Goal: Contribute content: Add original content to the website for others to see

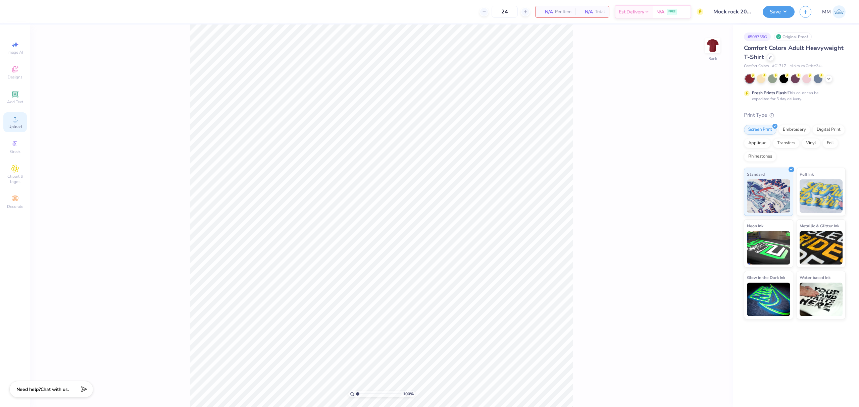
click at [16, 124] on span "Upload" at bounding box center [14, 126] width 13 height 5
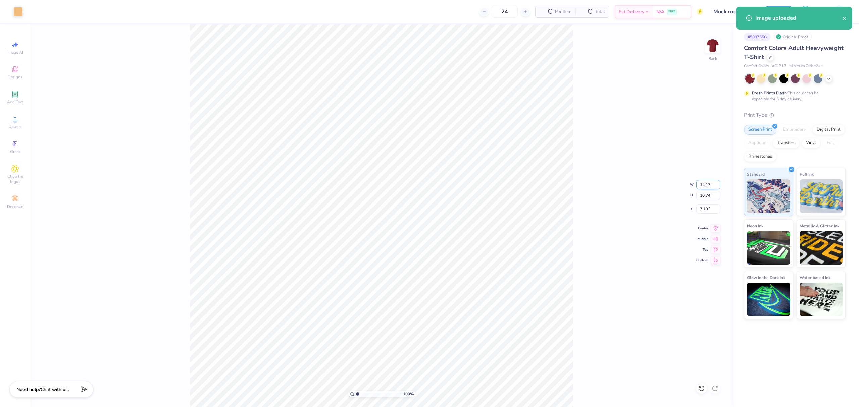
click at [703, 182] on input "14.17" at bounding box center [708, 184] width 24 height 9
type input "3.50"
type input "2.65"
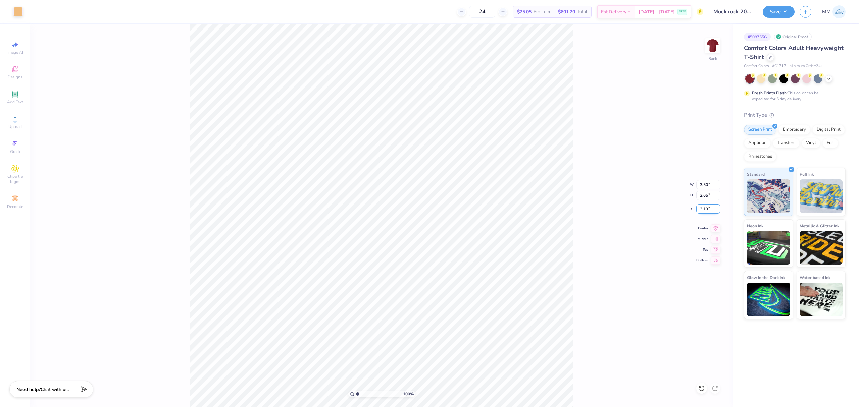
click at [705, 209] on input "3.19" at bounding box center [708, 208] width 24 height 9
type input "3.00"
click at [711, 46] on img at bounding box center [712, 45] width 27 height 27
click at [16, 124] on span "Upload" at bounding box center [14, 126] width 13 height 5
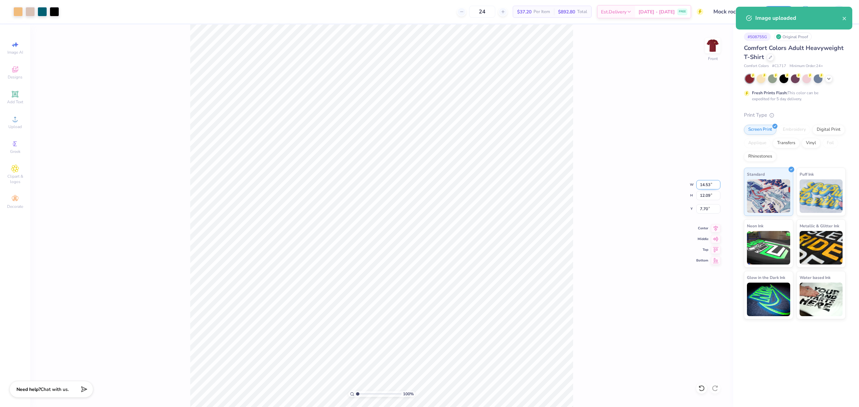
click at [710, 184] on input "14.53" at bounding box center [708, 184] width 24 height 9
type input "12.00"
type input "9.99"
type input "8.76"
click at [704, 210] on input "8.76" at bounding box center [708, 208] width 24 height 9
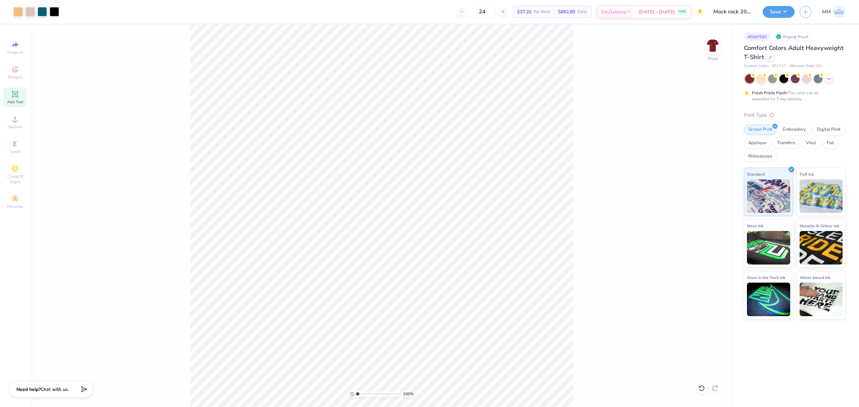
click at [12, 92] on icon at bounding box center [15, 94] width 6 height 6
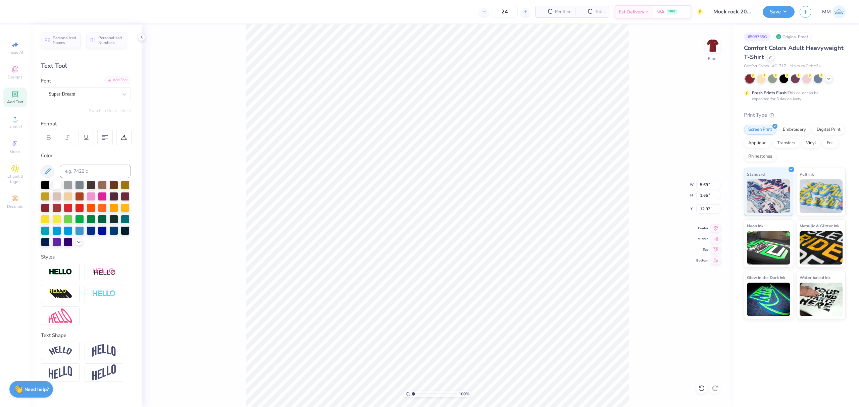
click at [115, 79] on div "Add Font" at bounding box center [117, 81] width 27 height 8
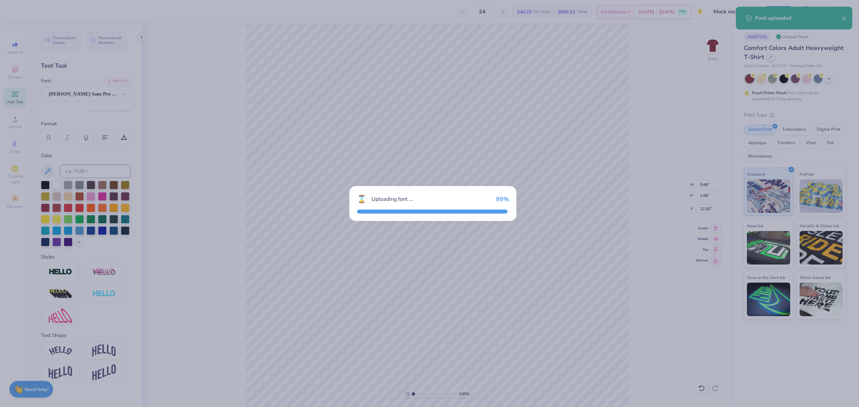
type input "5.67"
type input "1.55"
type input "12.97"
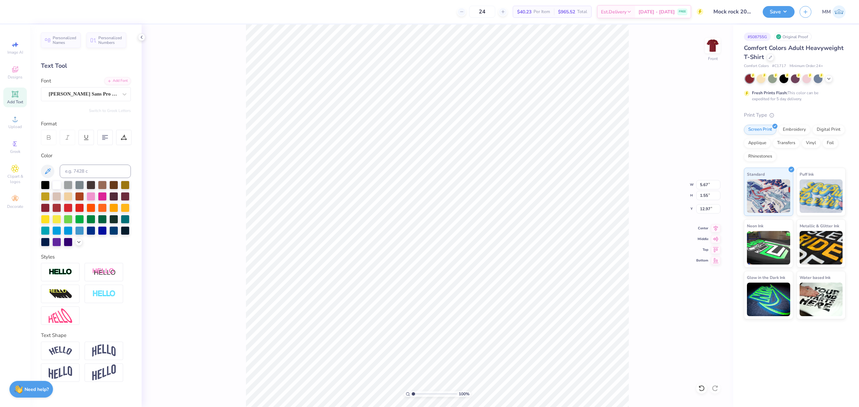
scroll to position [7, 1]
paste textarea "MOCK ROCK"
type textarea "MOCK ROCK"
type input "12.00"
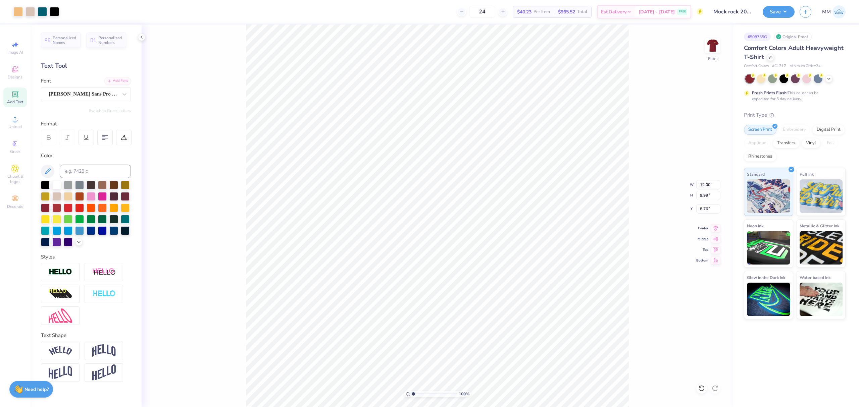
type input "9.99"
type input "8.76"
type input "13.79"
type input "1.62"
type input "6.26"
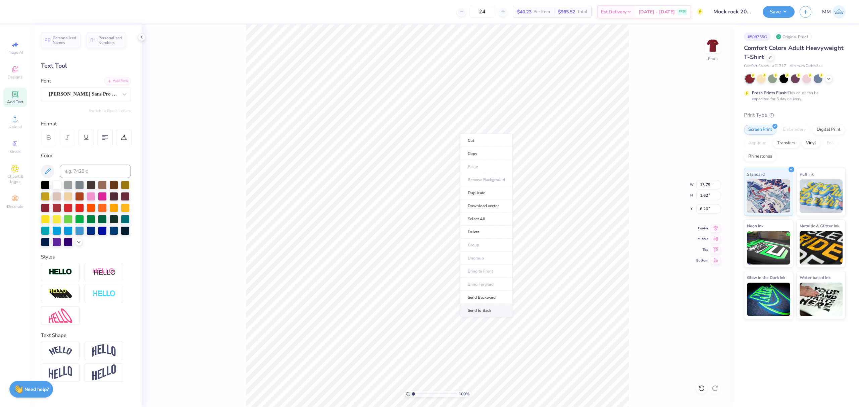
click at [487, 307] on li "Send to Back" at bounding box center [486, 310] width 53 height 13
click at [76, 168] on input at bounding box center [95, 171] width 71 height 13
type input "156"
type input "12.42"
type input "1.46"
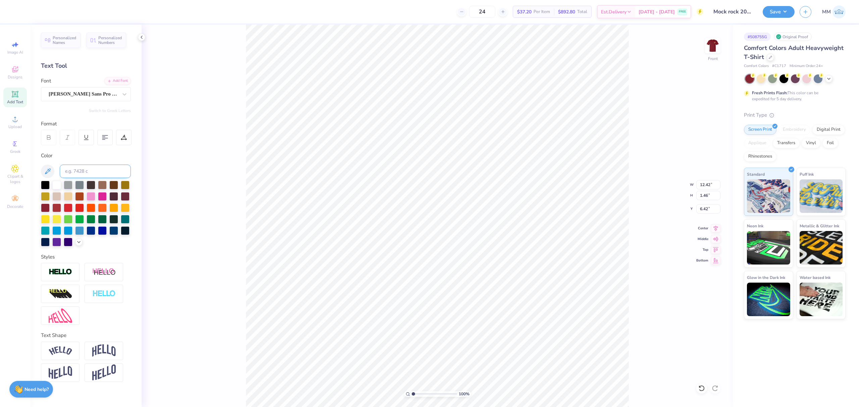
type input "6.32"
type input "10.47"
type input "1.23"
drag, startPoint x: 415, startPoint y: 394, endPoint x: 419, endPoint y: 392, distance: 4.5
type input "2.33"
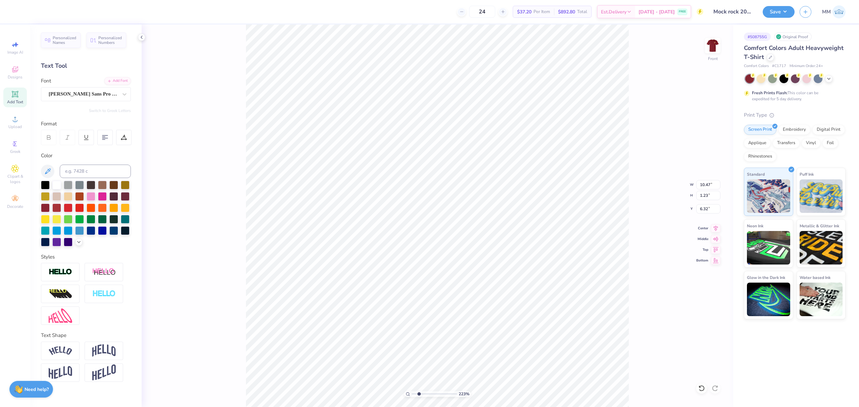
click at [419, 395] on input "range" at bounding box center [434, 394] width 45 height 6
type input "7.99"
type input "11.39"
type input "1.34"
type input "7.88"
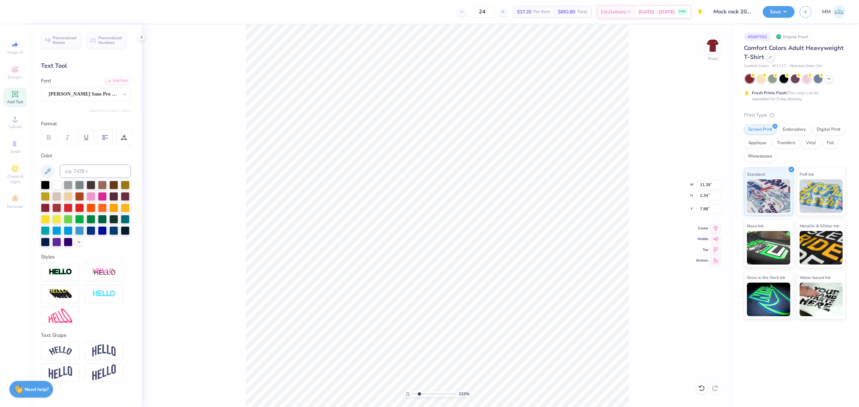
click at [714, 222] on div "233 % Front W 11.39 11.39 " H 1.34 1.34 " Y 7.88 7.88 " Center Middle Top Bottom" at bounding box center [438, 215] width 592 height 383
click at [713, 228] on div "233 % Front W 11.39 11.39 " H 1.34 1.34 " Y 7.88 7.88 " Center Middle Top Bottom" at bounding box center [438, 215] width 592 height 383
click at [715, 226] on icon at bounding box center [715, 227] width 9 height 8
drag, startPoint x: 419, startPoint y: 395, endPoint x: 405, endPoint y: 392, distance: 14.0
type input "1"
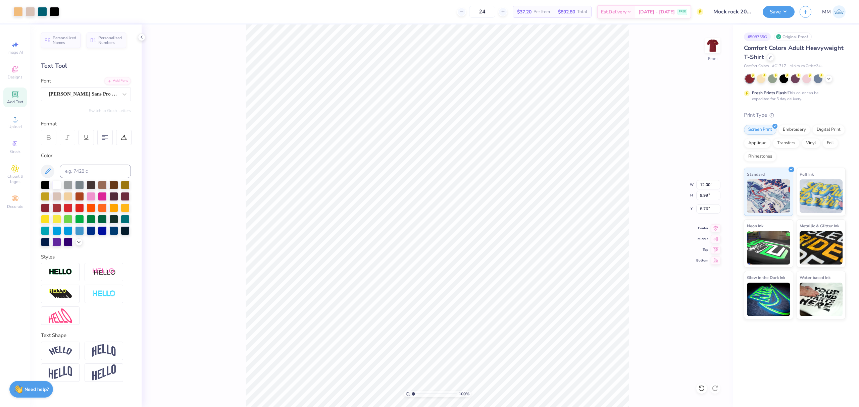
click at [412, 392] on input "range" at bounding box center [434, 394] width 45 height 6
click at [485, 211] on li "Duplicate" at bounding box center [494, 207] width 53 height 13
type input "19.03"
type textarea "ALPHA CHI OMEGA"
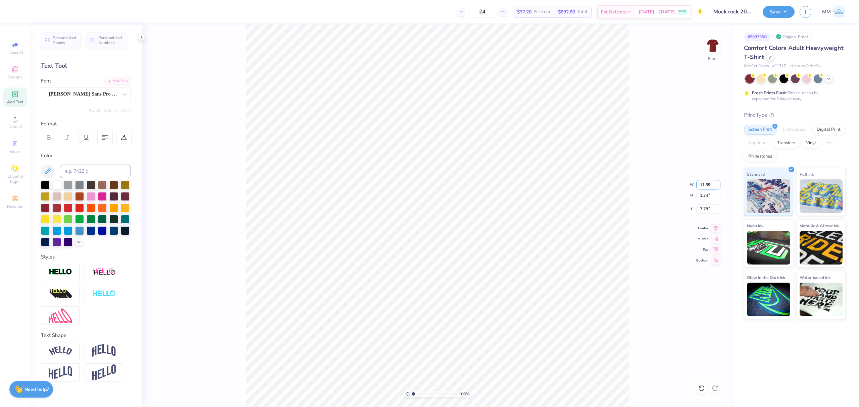
click at [704, 185] on input "11.39" at bounding box center [708, 184] width 24 height 9
type input "14.53"
type input "1.13"
type input "19.14"
paste textarea "11.39"
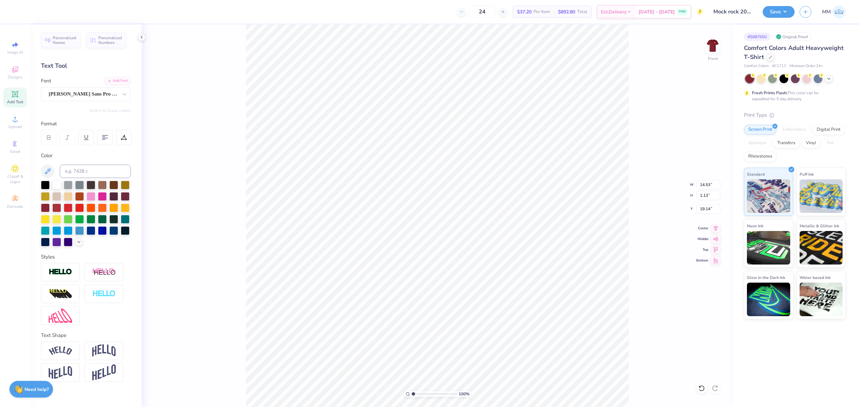
scroll to position [7, 1]
type textarea "ALPHA CHI OMEGA"
click at [704, 185] on input "14.53" at bounding box center [708, 184] width 24 height 9
paste input "1.39"
type input "11.39"
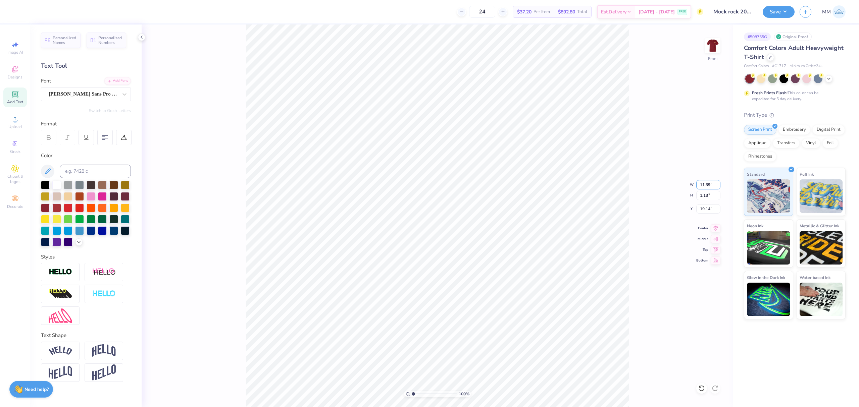
type input "0.88"
type input "19.26"
click at [717, 224] on icon at bounding box center [715, 227] width 9 height 8
drag, startPoint x: 411, startPoint y: 394, endPoint x: 416, endPoint y: 395, distance: 5.2
type input "1.63"
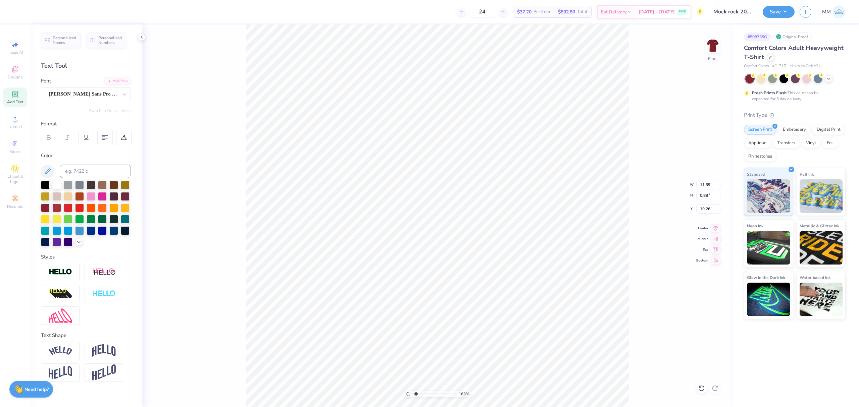
click at [416, 395] on input "range" at bounding box center [434, 394] width 45 height 6
type input "18.93"
drag, startPoint x: 416, startPoint y: 397, endPoint x: 408, endPoint y: 397, distance: 8.1
type input "2.13"
click at [418, 397] on input "range" at bounding box center [434, 394] width 45 height 6
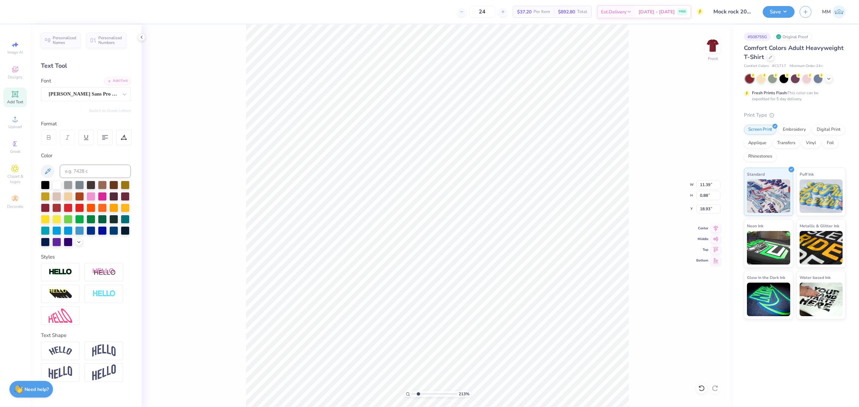
type input "10.74"
type input "0.83"
type input "11.41"
type input "0.88"
type input "18.87"
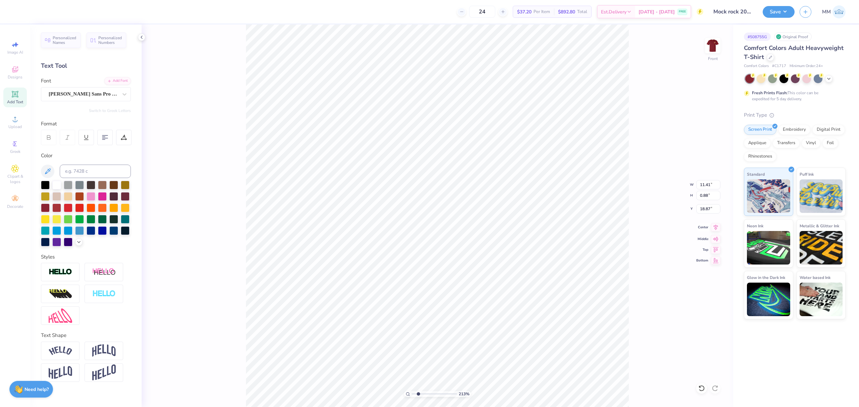
click at [715, 228] on icon at bounding box center [715, 227] width 9 height 8
drag, startPoint x: 417, startPoint y: 394, endPoint x: 401, endPoint y: 394, distance: 16.1
type input "1"
click at [412, 394] on input "range" at bounding box center [434, 394] width 45 height 6
type input "11.39"
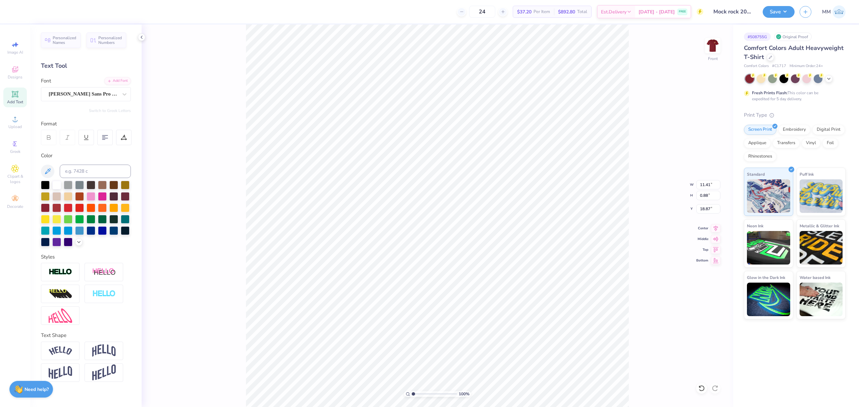
type input "1.34"
type input "7.78"
click at [706, 182] on input "11.39" at bounding box center [708, 184] width 24 height 9
type input "11.41"
click at [716, 227] on icon at bounding box center [716, 228] width 4 height 6
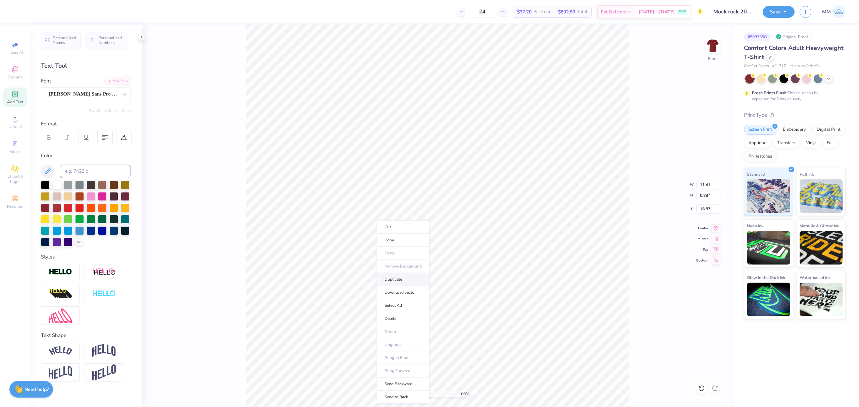
click at [401, 279] on li "Duplicate" at bounding box center [403, 279] width 53 height 13
type input "19.87"
click at [118, 81] on div "Add Font" at bounding box center [117, 81] width 27 height 8
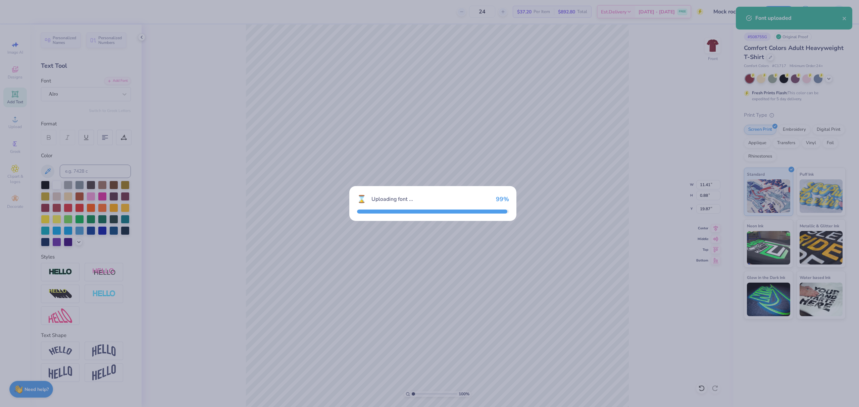
type input "11.26"
type input "0.90"
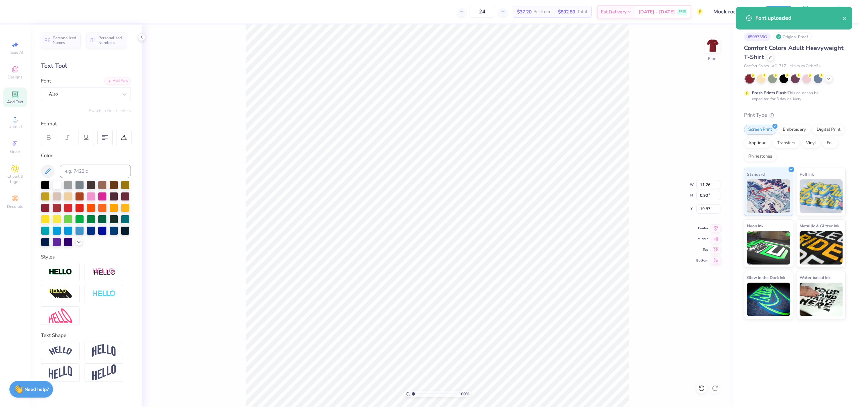
paste textarea "RACING TO END DOMESTIC VIOLENCE"
type textarea "RACING TO END DOMESTIC VIOLENCE"
click at [79, 172] on input at bounding box center [95, 171] width 71 height 13
type input "4755"
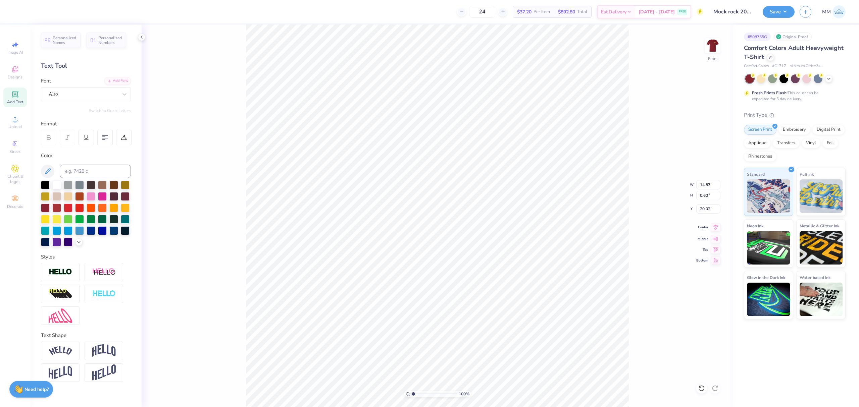
type input "9.23"
type input "0.38"
type input "20.24"
click at [712, 229] on icon at bounding box center [715, 227] width 9 height 8
type input "1.83"
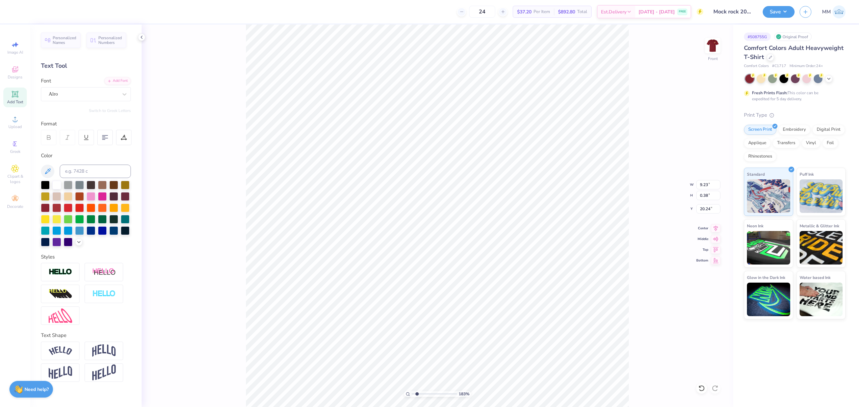
click at [417, 393] on input "range" at bounding box center [434, 394] width 45 height 6
type input "19.88"
type input "1"
click at [412, 395] on input "range" at bounding box center [434, 394] width 45 height 6
click at [487, 284] on li "Duplicate" at bounding box center [498, 279] width 53 height 13
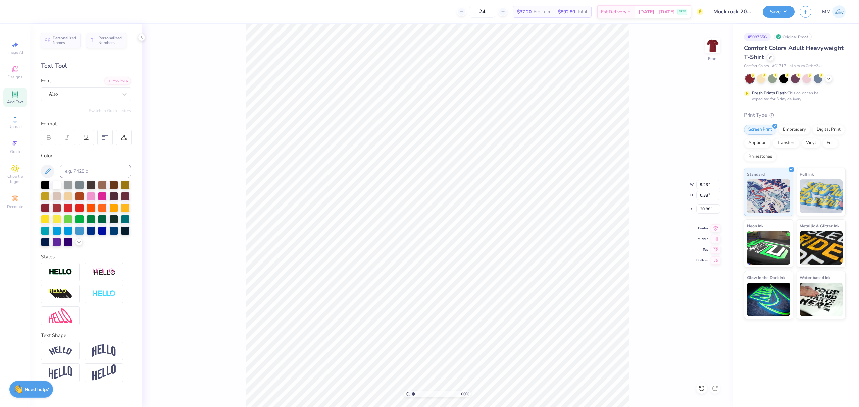
type input "20.88"
type textarea "2025"
type input "4.12"
type input "1.18"
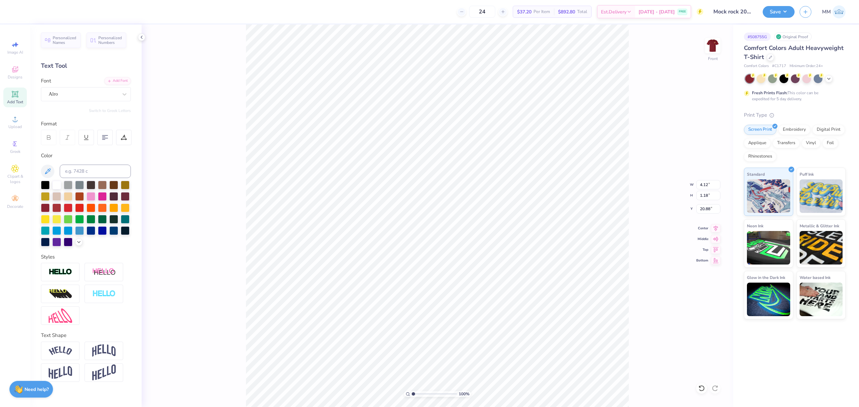
type input "9.69"
click at [507, 347] on li "Send to Back" at bounding box center [517, 348] width 53 height 13
click at [703, 209] on input "7.78" at bounding box center [708, 208] width 24 height 9
type input "3.00"
click at [676, 221] on div "100 % Front W 12.00 12.00 " H 12.48 12.48 " Y 3.00 3.00 " Center Middle Top Bot…" at bounding box center [438, 215] width 592 height 383
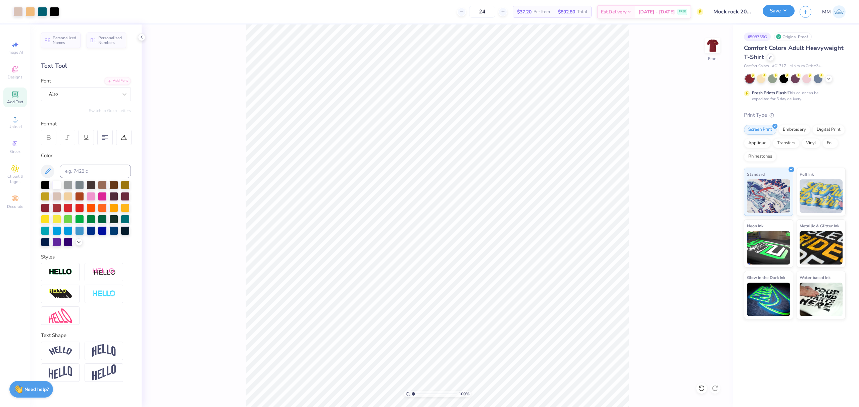
click at [765, 14] on button "Save" at bounding box center [779, 11] width 32 height 12
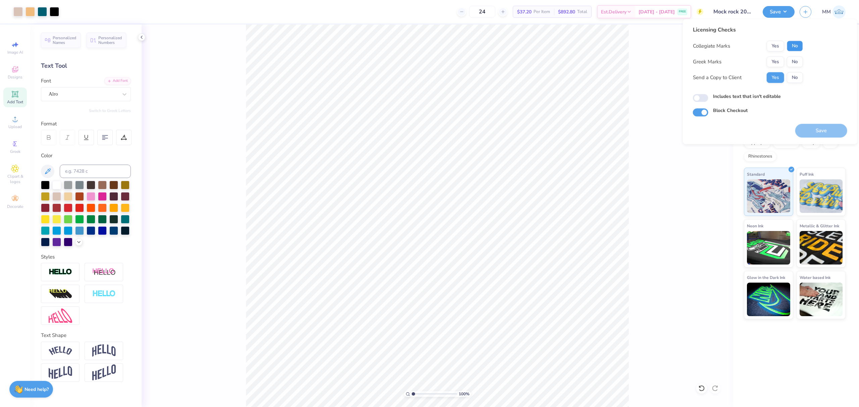
click at [795, 44] on button "No" at bounding box center [795, 46] width 16 height 11
click at [771, 59] on button "Yes" at bounding box center [775, 61] width 17 height 11
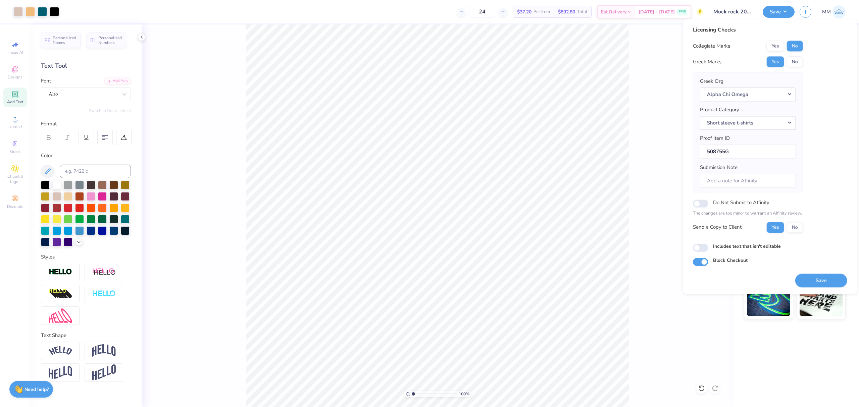
click at [731, 245] on label "Includes text that isn't editable" at bounding box center [747, 246] width 68 height 7
click at [708, 245] on input "Includes text that isn't editable" at bounding box center [700, 248] width 15 height 8
checkbox input "true"
click at [821, 281] on button "Save" at bounding box center [821, 281] width 52 height 14
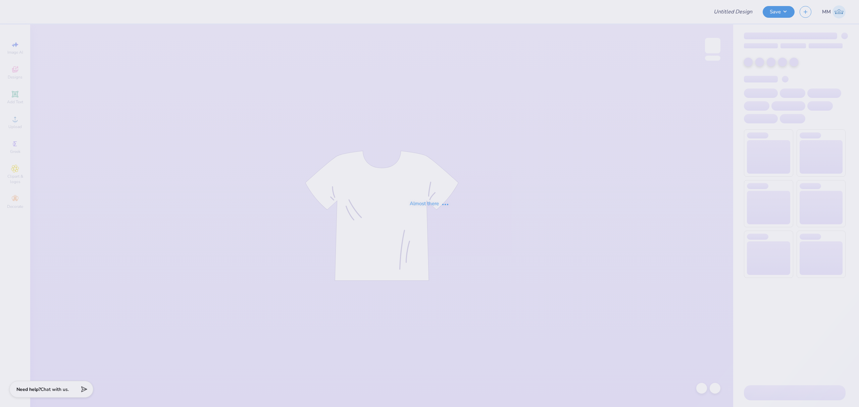
type input "Mock rock 2025"
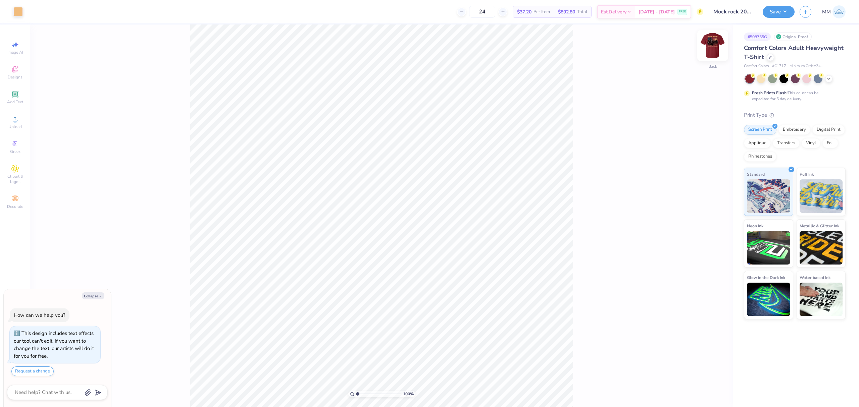
click at [710, 49] on img at bounding box center [712, 45] width 27 height 27
type textarea "x"
